Goal: Task Accomplishment & Management: Complete application form

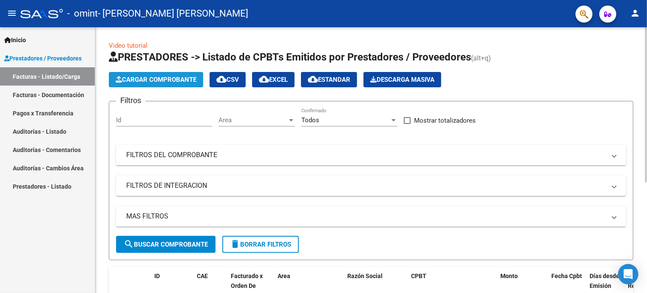
click at [190, 80] on span "Cargar Comprobante" at bounding box center [156, 80] width 81 height 8
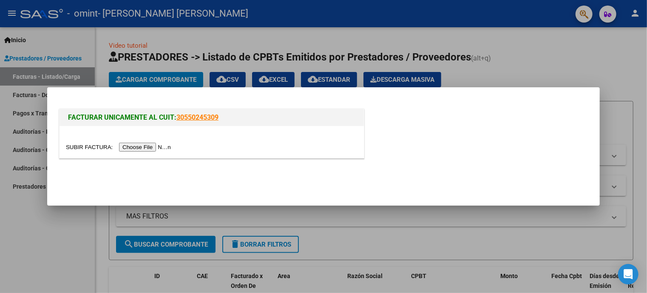
click at [160, 145] on input "file" at bounding box center [120, 146] width 108 height 9
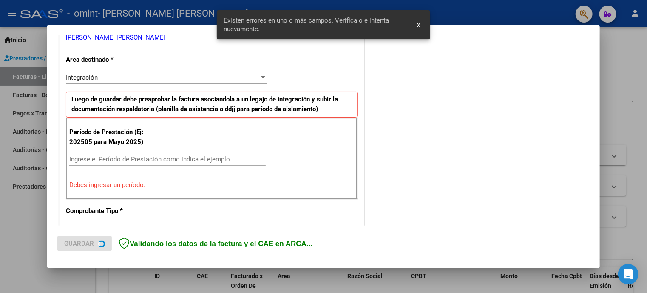
scroll to position [184, 0]
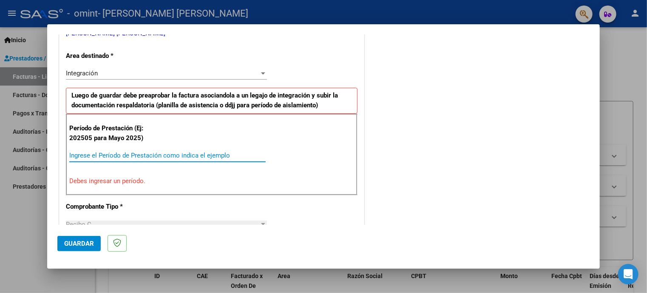
click at [214, 152] on input "Ingrese el Período de Prestación como indica el ejemplo" at bounding box center [167, 155] width 196 height 8
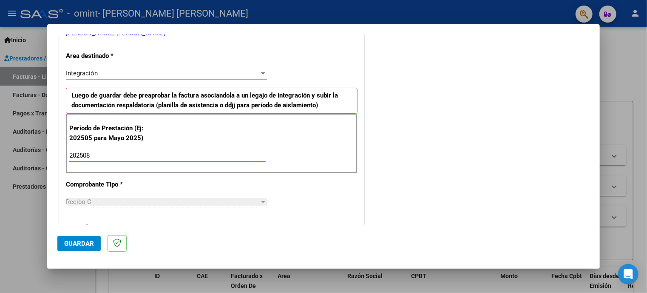
type input "202508"
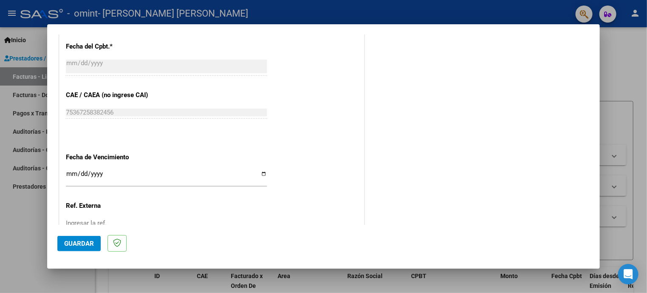
scroll to position [557, 0]
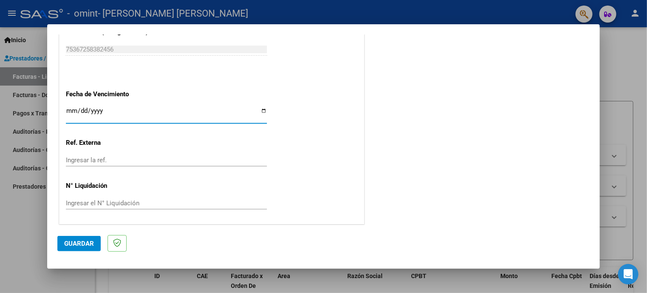
click at [263, 110] on input "Ingresar la fecha" at bounding box center [166, 114] width 201 height 14
type input "[DATE]"
click at [93, 239] on button "Guardar" at bounding box center [78, 243] width 43 height 15
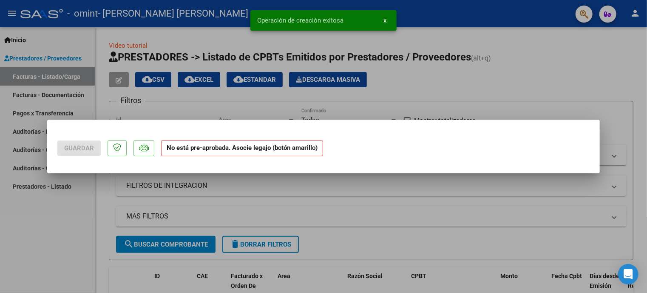
scroll to position [0, 0]
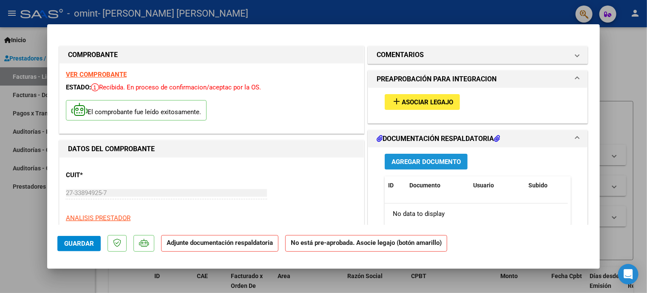
click at [399, 158] on span "Agregar Documento" at bounding box center [426, 162] width 69 height 8
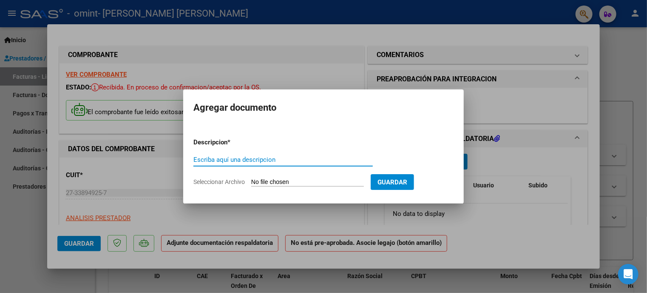
click at [350, 161] on input "Escriba aquí una descripcion" at bounding box center [282, 160] width 179 height 8
type input "O"
type input "p"
type input "Planilla de asistencia Agosto 2025"
click at [337, 180] on input "Seleccionar Archivo" at bounding box center [307, 182] width 113 height 8
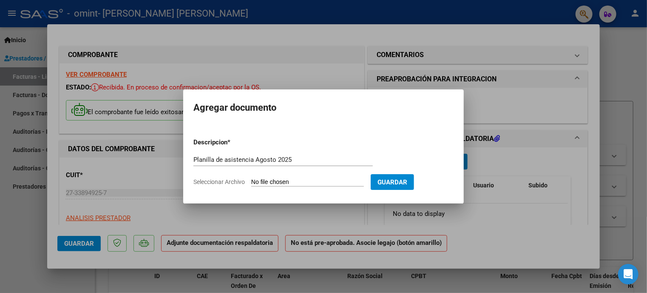
type input "C:\fakepath\CamScanner [DATE] 21.07.pdf"
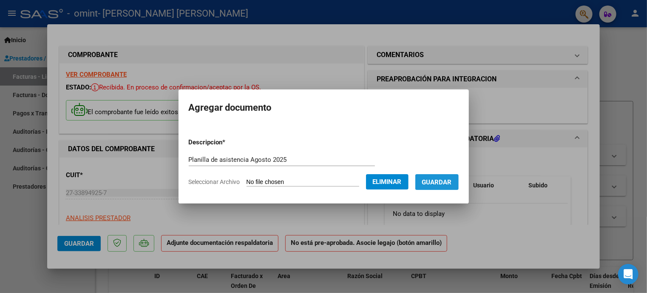
click at [432, 175] on button "Guardar" at bounding box center [436, 182] width 43 height 16
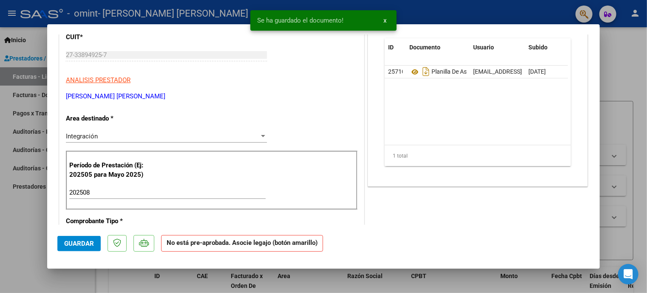
scroll to position [149, 0]
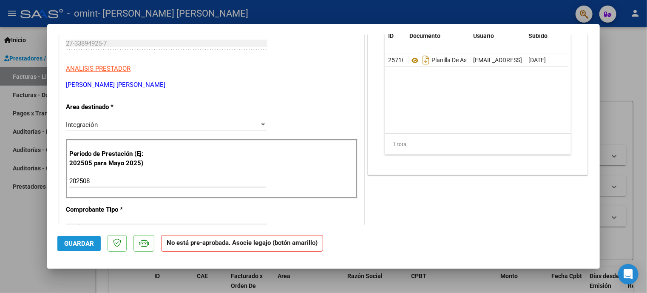
click at [86, 244] on span "Guardar" at bounding box center [79, 243] width 30 height 8
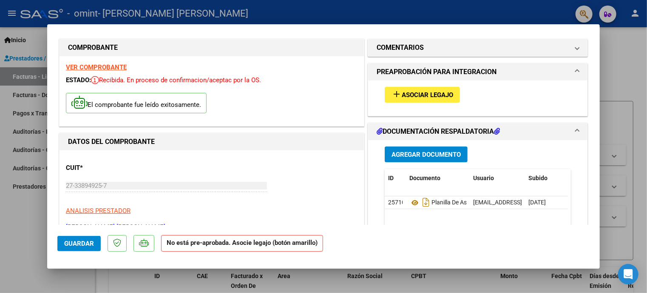
scroll to position [0, 0]
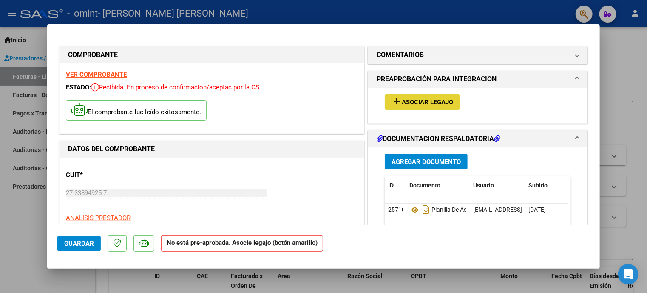
click at [427, 105] on span "Asociar Legajo" at bounding box center [427, 102] width 51 height 8
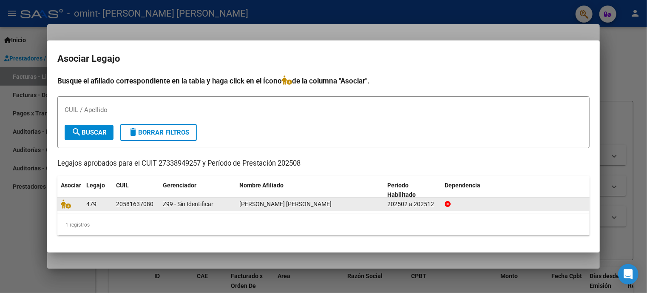
click at [370, 202] on div "[PERSON_NAME] [PERSON_NAME]" at bounding box center [310, 204] width 142 height 10
click at [447, 203] on icon at bounding box center [448, 204] width 6 height 6
click at [415, 202] on div "202502 a 202512" at bounding box center [413, 204] width 51 height 10
click at [175, 199] on div "Z99 - Sin Identificar" at bounding box center [198, 204] width 70 height 10
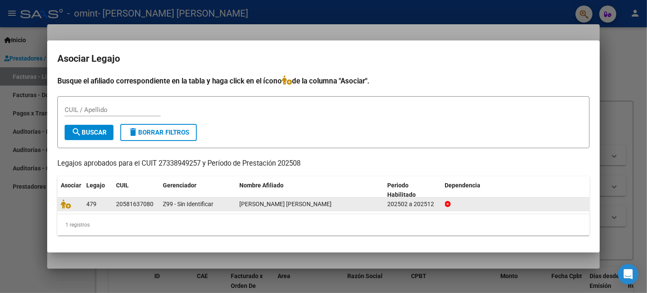
click at [175, 199] on div "Z99 - Sin Identificar" at bounding box center [198, 204] width 70 height 10
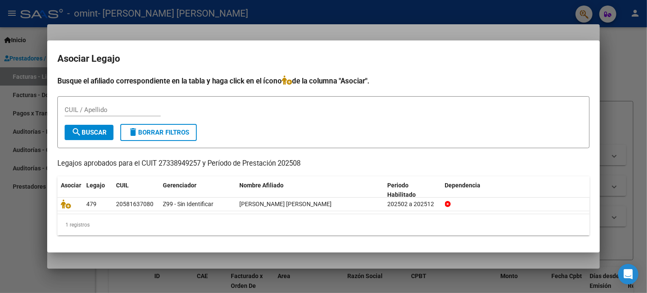
click at [175, 167] on p "Legajos aprobados para el CUIT 27338949257 y Período de Prestación 202508" at bounding box center [323, 163] width 532 height 11
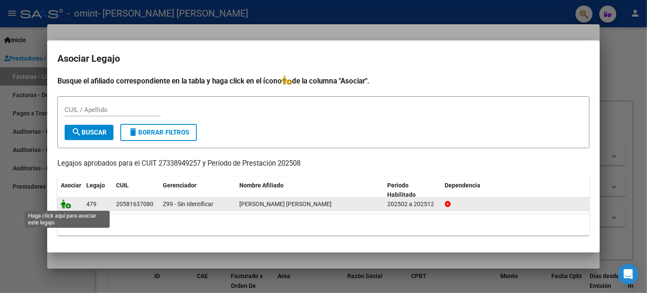
click at [64, 205] on icon at bounding box center [66, 203] width 10 height 9
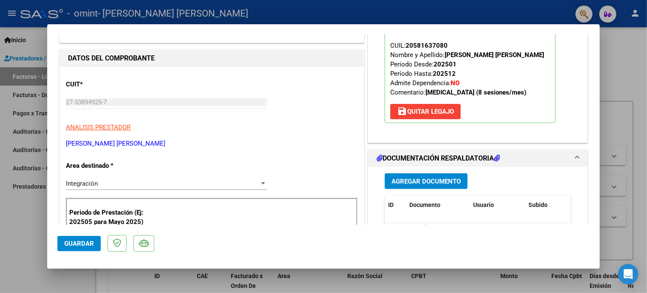
scroll to position [43, 0]
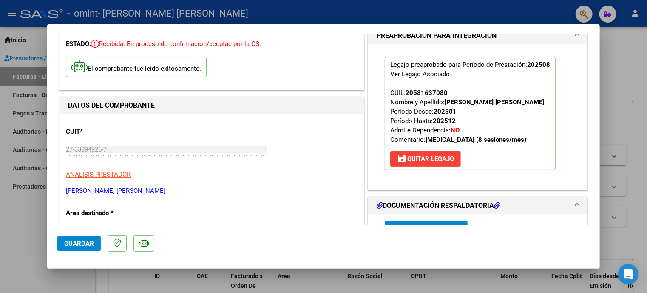
click at [88, 245] on span "Guardar" at bounding box center [79, 243] width 30 height 8
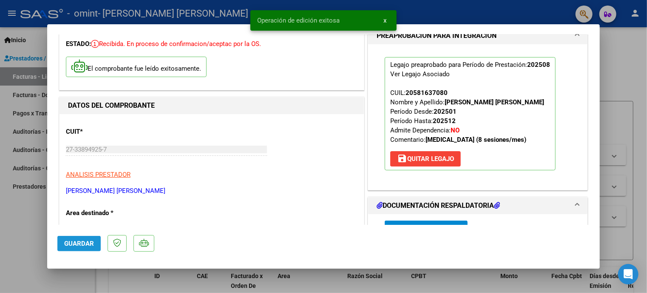
click at [85, 239] on span "Guardar" at bounding box center [79, 243] width 30 height 8
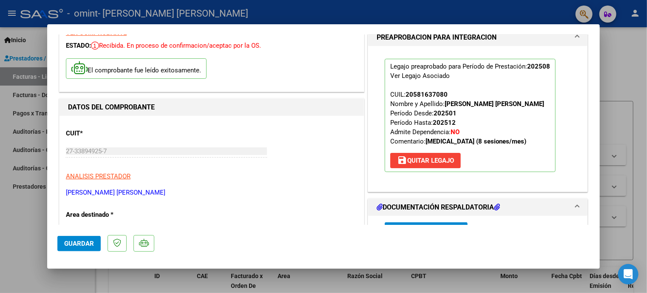
scroll to position [0, 0]
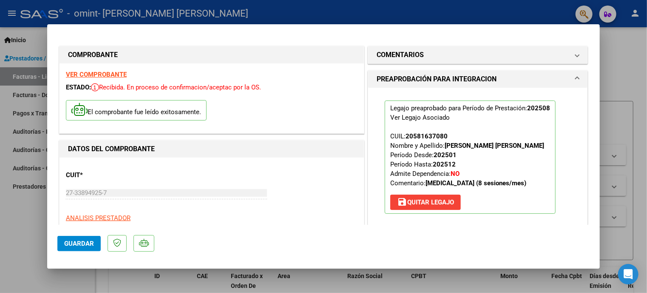
click at [488, 10] on div at bounding box center [323, 146] width 647 height 293
type input "$ 0,00"
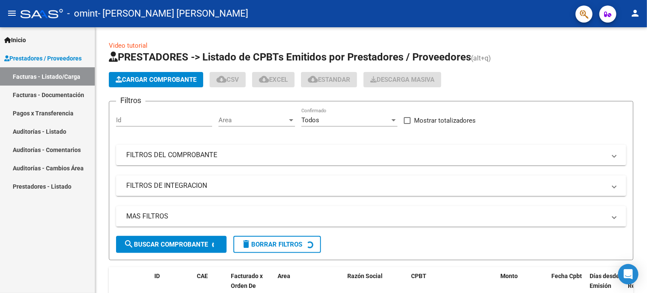
click at [488, 10] on div "- [PERSON_NAME] [PERSON_NAME]" at bounding box center [294, 13] width 548 height 19
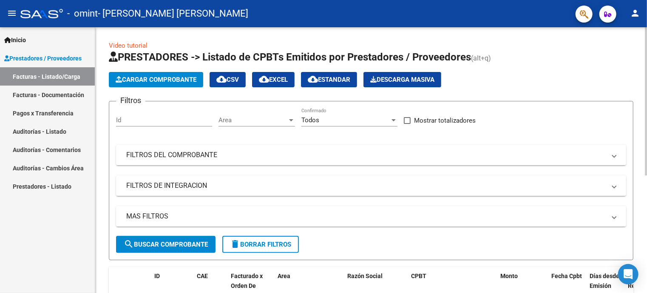
click at [547, 122] on div "Filtros Id Area Area Todos Confirmado Mostrar totalizadores FILTROS DEL COMPROB…" at bounding box center [371, 172] width 510 height 128
click at [617, 91] on app-list-header "PRESTADORES -> Listado de CPBTs Emitidos por Prestadores / Proveedores (alt+q) …" at bounding box center [371, 155] width 525 height 210
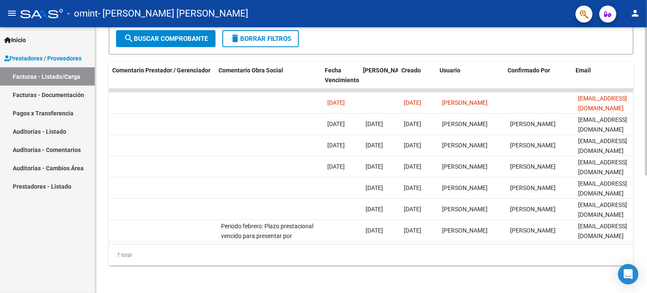
scroll to position [0, 1267]
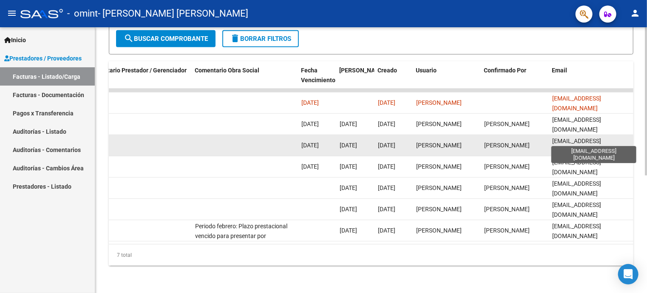
click at [601, 137] on span "[EMAIL_ADDRESS][DOMAIN_NAME]" at bounding box center [576, 145] width 49 height 17
